Goal: Book appointment/travel/reservation

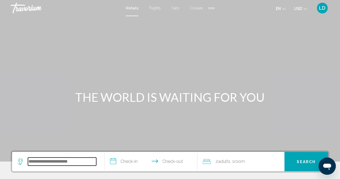
click at [51, 161] on input "Search widget" at bounding box center [62, 161] width 68 height 8
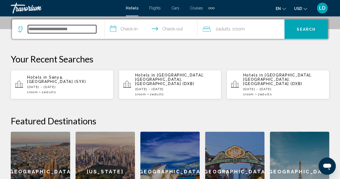
scroll to position [133, 0]
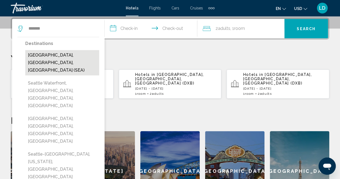
click at [80, 56] on button "[GEOGRAPHIC_DATA], [GEOGRAPHIC_DATA], [GEOGRAPHIC_DATA] (SEA)" at bounding box center [62, 62] width 74 height 25
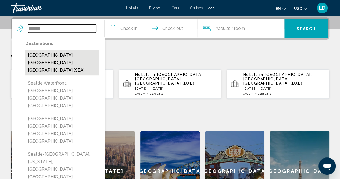
type input "**********"
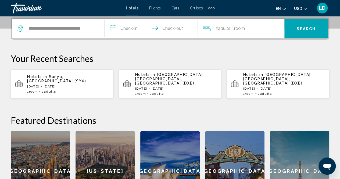
click at [126, 24] on input "**********" at bounding box center [152, 29] width 95 height 21
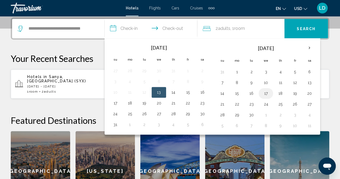
click at [263, 93] on button "17" at bounding box center [266, 94] width 9 height 8
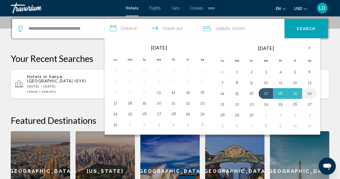
click at [305, 93] on button "20" at bounding box center [309, 94] width 9 height 8
type input "**********"
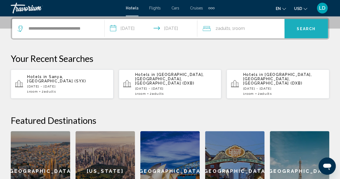
click at [301, 28] on span "Search" at bounding box center [306, 29] width 19 height 4
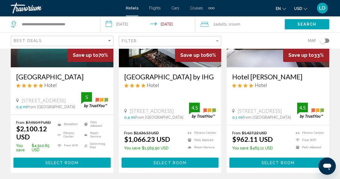
scroll to position [97, 0]
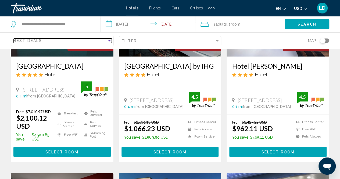
click at [85, 41] on div "Best Deals" at bounding box center [60, 40] width 93 height 4
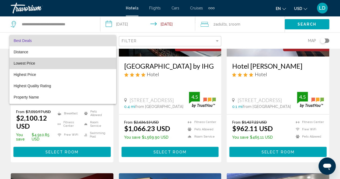
click at [75, 61] on span "Lowest Price" at bounding box center [63, 63] width 98 height 11
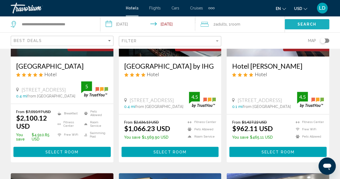
click at [312, 21] on button "Search" at bounding box center [307, 24] width 45 height 10
click at [306, 23] on span "Search" at bounding box center [307, 24] width 19 height 4
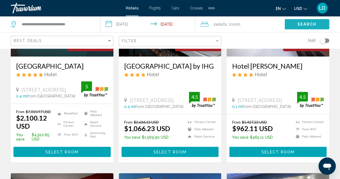
click at [306, 23] on span "Search" at bounding box center [307, 24] width 19 height 4
click at [301, 20] on button "Search" at bounding box center [307, 24] width 45 height 10
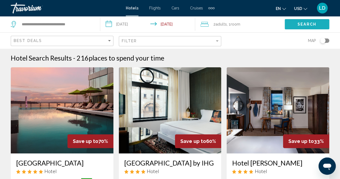
click at [300, 23] on span "Search" at bounding box center [307, 24] width 19 height 4
